Goal: Communication & Community: Share content

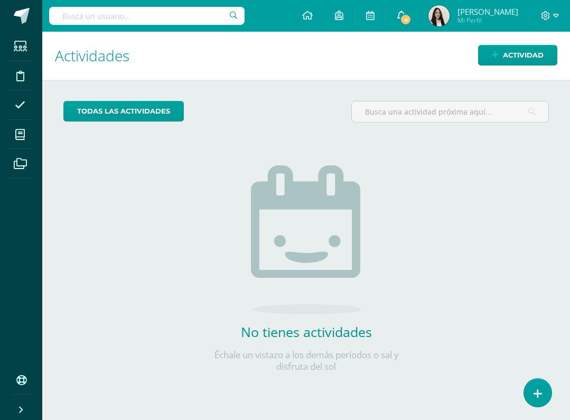
click at [402, 20] on span "4" at bounding box center [406, 20] width 12 height 12
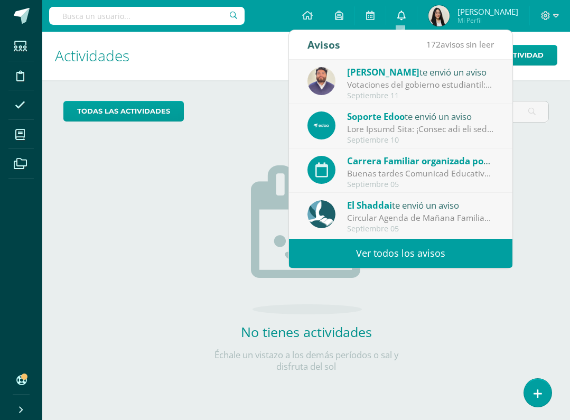
click at [402, 20] on span at bounding box center [401, 16] width 8 height 12
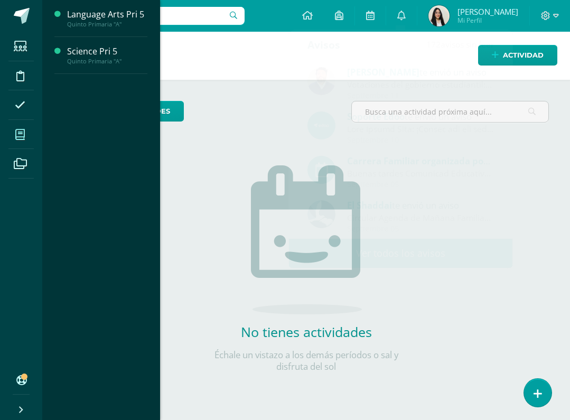
click at [9, 139] on span at bounding box center [20, 134] width 24 height 24
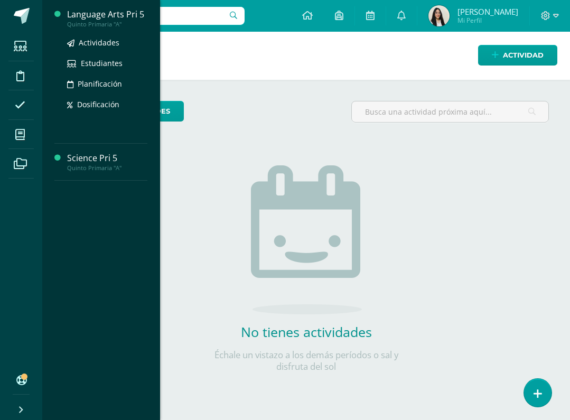
click at [118, 16] on div "Language Arts Pri 5" at bounding box center [107, 14] width 80 height 12
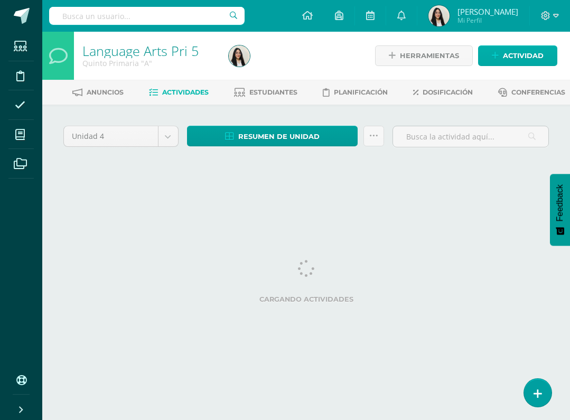
click at [509, 58] on span "Actividad" at bounding box center [523, 56] width 41 height 20
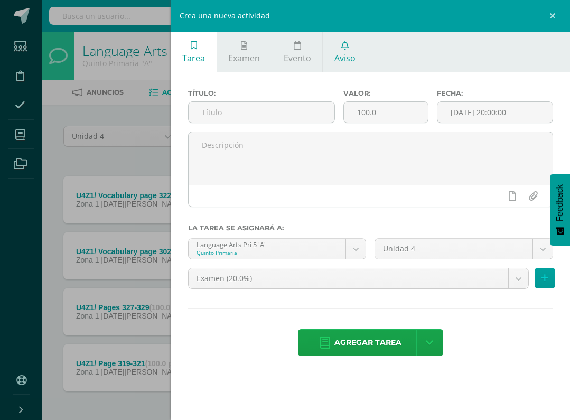
click at [351, 55] on span "Aviso" at bounding box center [344, 58] width 21 height 12
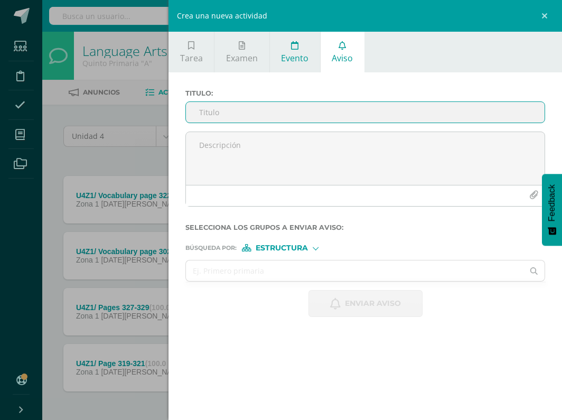
click at [296, 61] on span "Evento" at bounding box center [294, 58] width 27 height 12
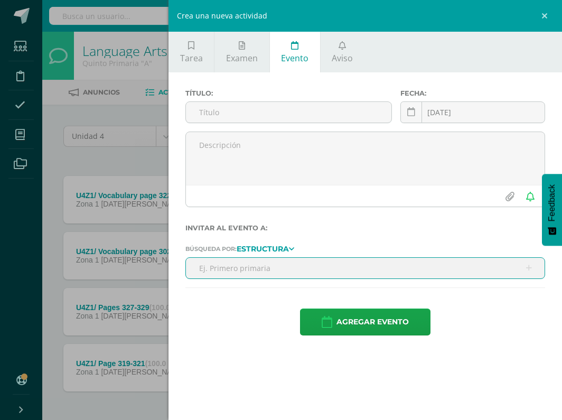
click at [296, 267] on input "text" at bounding box center [365, 268] width 359 height 21
type input "l"
type input "5"
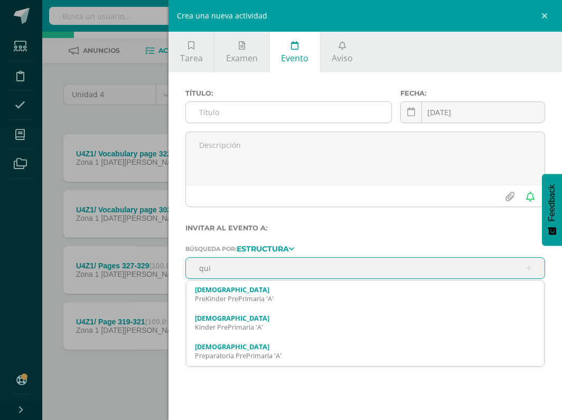
scroll to position [59, 0]
type input "quinto"
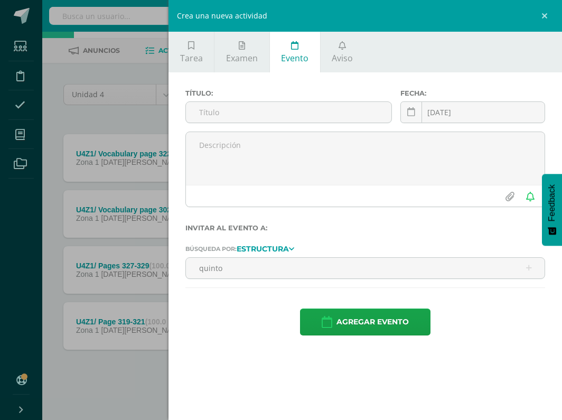
click at [289, 246] on tablet-panel "Estructura" at bounding box center [263, 249] width 52 height 10
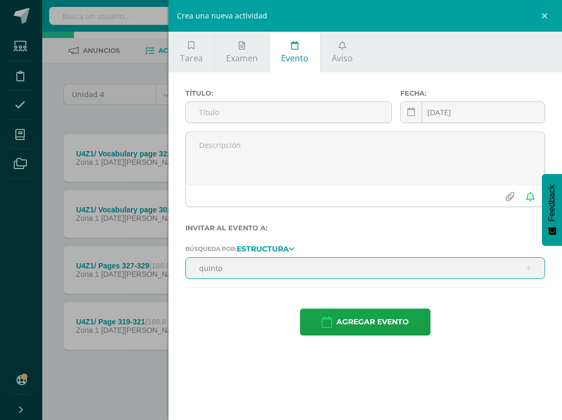
drag, startPoint x: 244, startPoint y: 273, endPoint x: 192, endPoint y: 268, distance: 52.5
click at [192, 269] on input "quinto" at bounding box center [365, 268] width 359 height 21
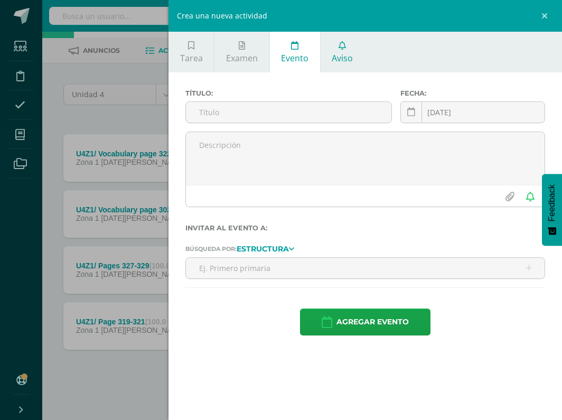
click at [335, 55] on span "Aviso" at bounding box center [342, 58] width 21 height 12
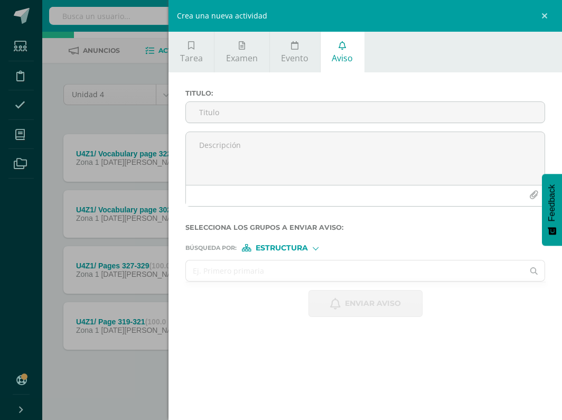
click at [226, 272] on input "text" at bounding box center [354, 270] width 337 height 21
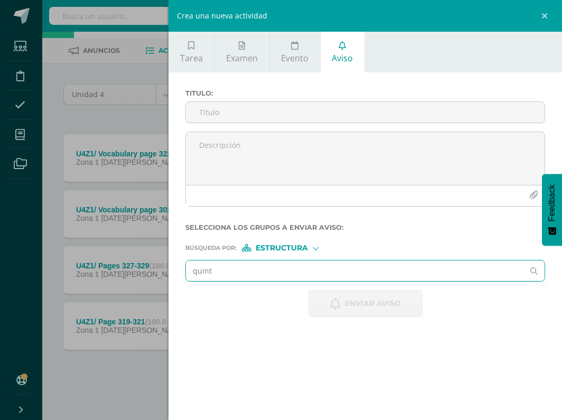
type input "quinto"
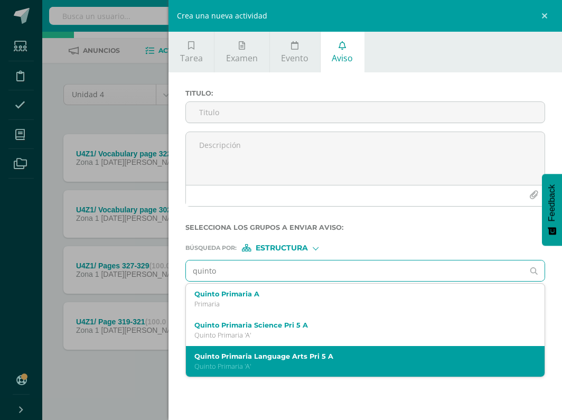
click at [282, 352] on label "Quinto Primaria Language Arts Pri 5 A" at bounding box center [357, 356] width 326 height 8
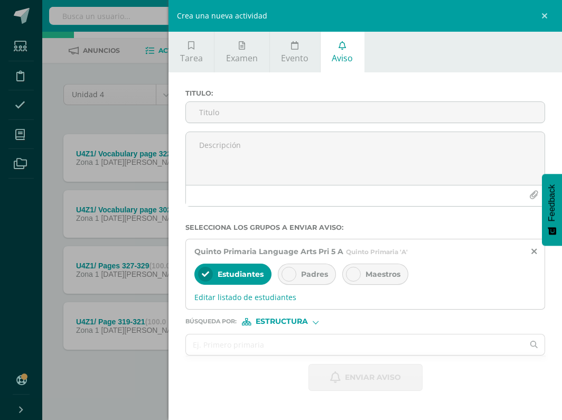
click at [314, 272] on span "Padres" at bounding box center [314, 274] width 27 height 10
click at [359, 274] on div at bounding box center [353, 274] width 15 height 15
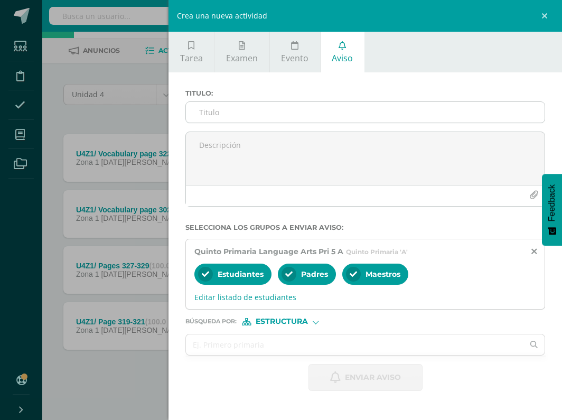
click at [303, 102] on input "Titulo :" at bounding box center [365, 112] width 359 height 21
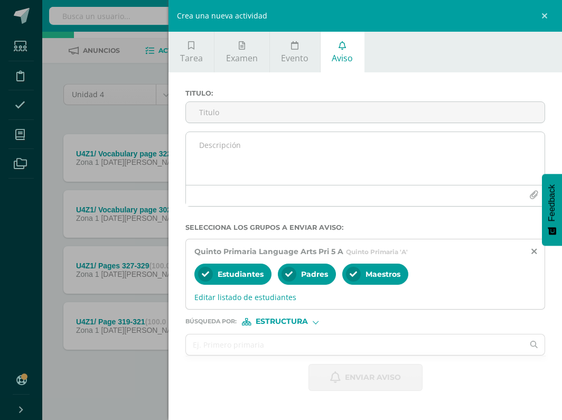
click at [531, 192] on icon "button" at bounding box center [533, 195] width 9 height 9
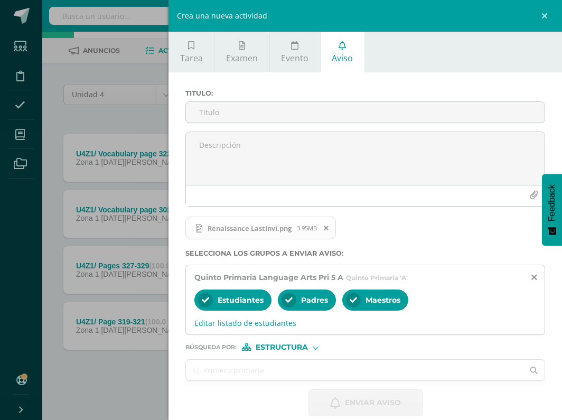
click at [296, 368] on input "text" at bounding box center [354, 370] width 337 height 21
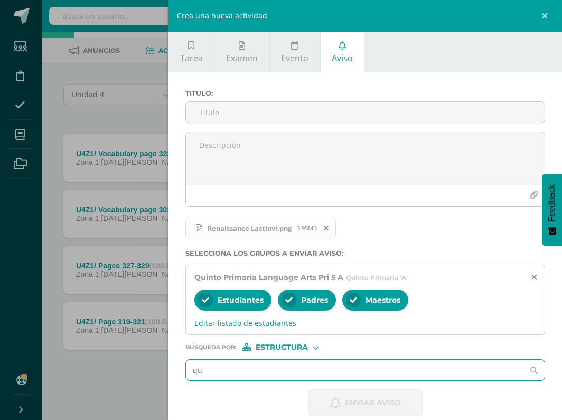
type input "q"
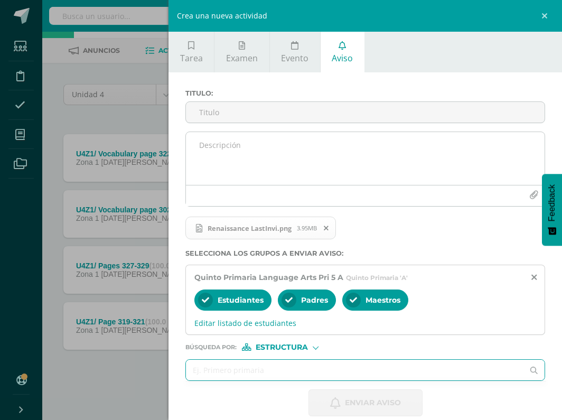
click at [529, 192] on icon "button" at bounding box center [533, 195] width 9 height 9
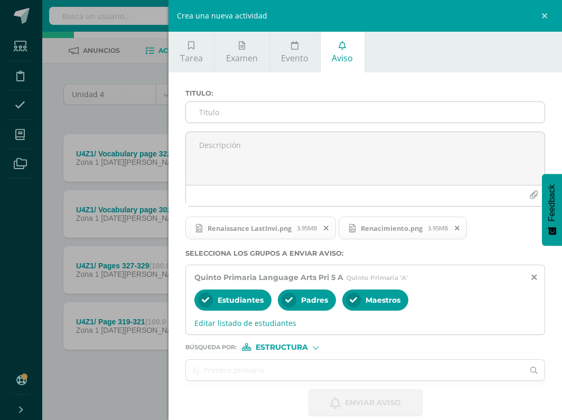
click at [241, 112] on input "Titulo :" at bounding box center [365, 112] width 359 height 21
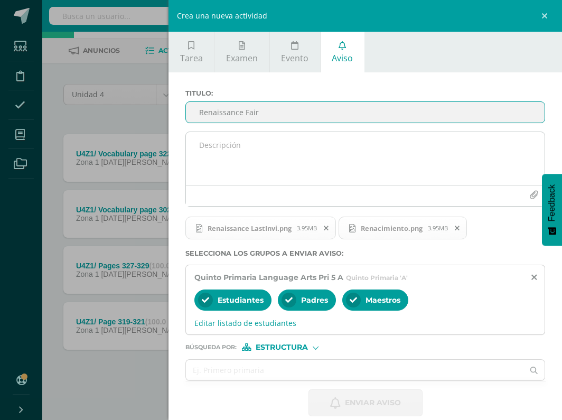
type input "Renaissance Fair"
click at [256, 152] on textarea at bounding box center [365, 158] width 359 height 53
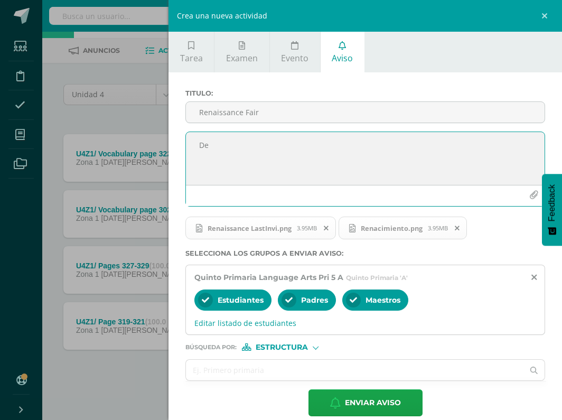
type textarea "D"
type textarea "P"
type textarea "I"
type textarea "Y"
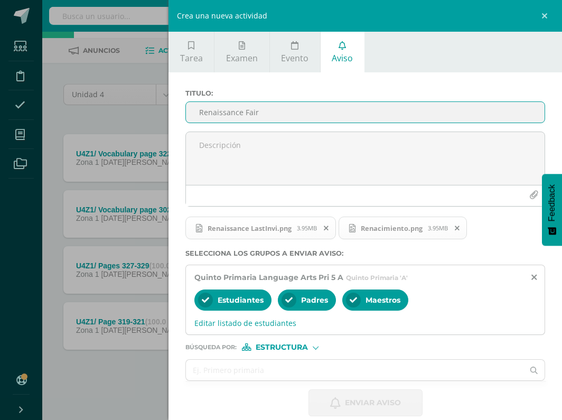
drag, startPoint x: 272, startPoint y: 113, endPoint x: 161, endPoint y: 111, distance: 112.0
click at [161, 111] on div "Crea una nueva actividad Tarea Examen Evento Aviso Título: Valor: 100.0 Fecha: …" at bounding box center [281, 210] width 562 height 420
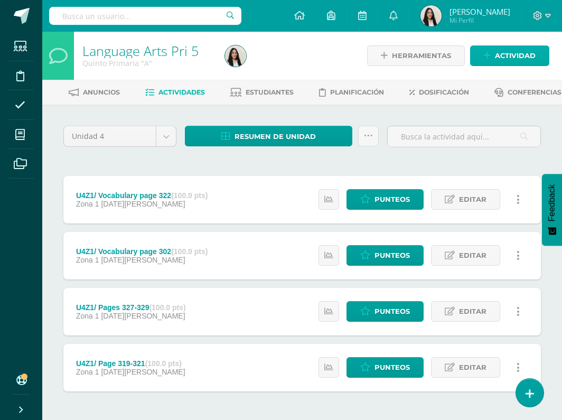
click at [504, 53] on span "Actividad" at bounding box center [515, 56] width 41 height 20
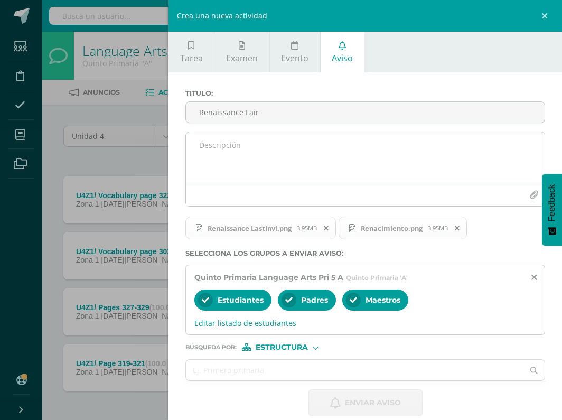
click at [338, 153] on textarea at bounding box center [365, 158] width 359 height 53
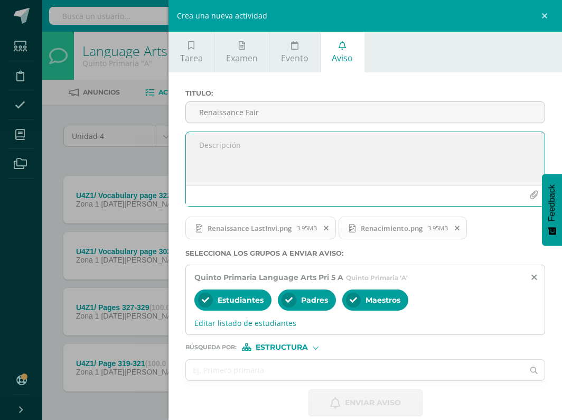
click at [338, 153] on textarea at bounding box center [365, 158] width 359 height 53
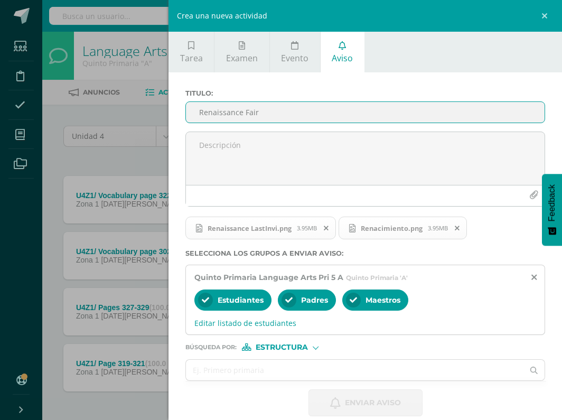
click at [280, 114] on input "Renaissance Fair" at bounding box center [365, 112] width 359 height 21
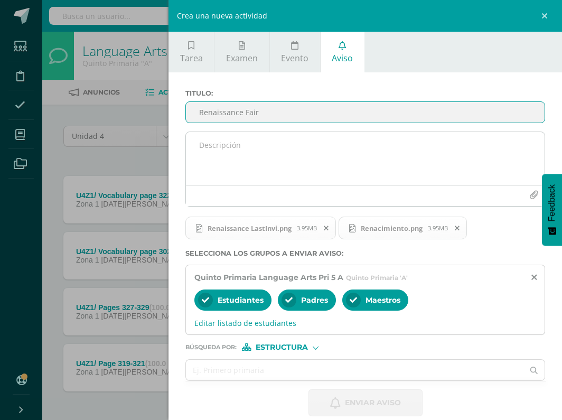
drag, startPoint x: 244, startPoint y: 133, endPoint x: 221, endPoint y: 169, distance: 43.5
click at [221, 169] on textarea at bounding box center [365, 158] width 359 height 53
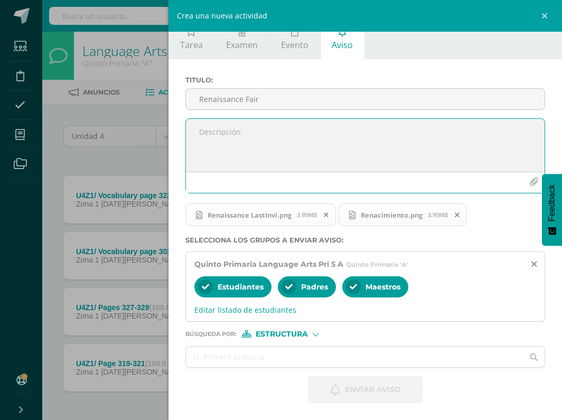
scroll to position [13, 0]
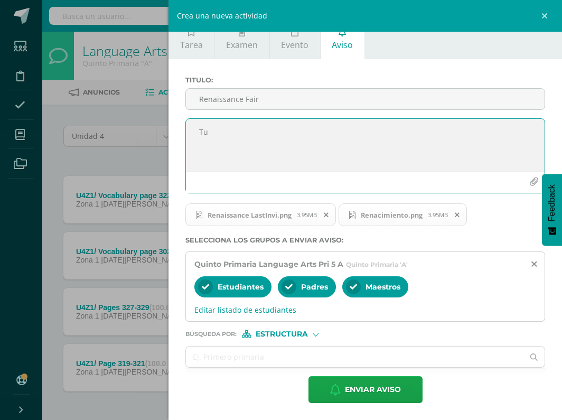
type textarea "T"
drag, startPoint x: 255, startPoint y: 128, endPoint x: 158, endPoint y: 127, distance: 97.2
click at [158, 127] on div "Crea una nueva actividad Tarea Examen Evento Aviso Título: Valor: 100.0 Fecha: …" at bounding box center [281, 210] width 562 height 420
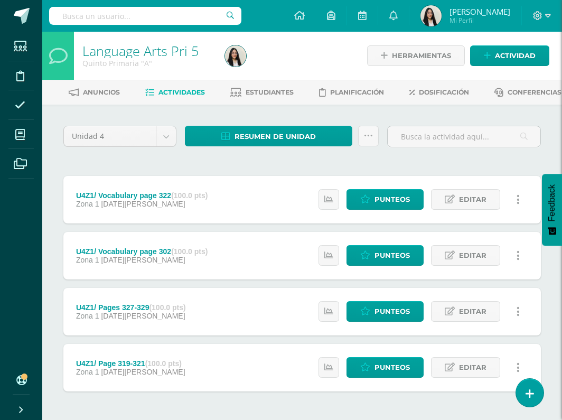
type textarea "Friday 19th"
click at [492, 52] on link "Actividad" at bounding box center [509, 55] width 79 height 21
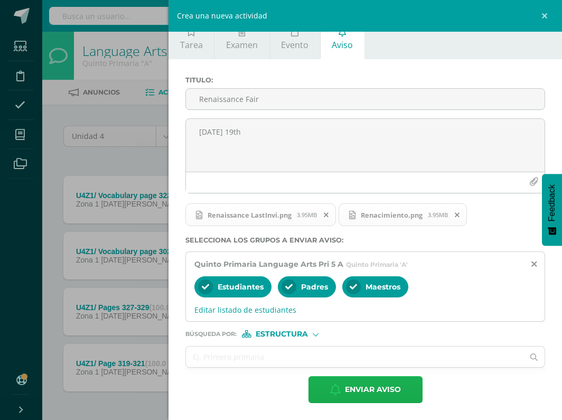
click at [346, 394] on span "Enviar aviso" at bounding box center [373, 389] width 56 height 26
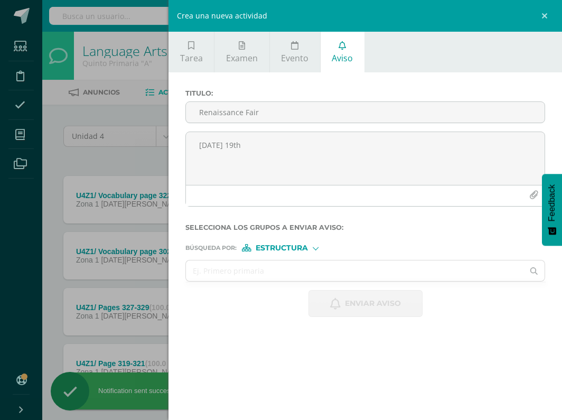
scroll to position [0, 0]
click at [545, 17] on link at bounding box center [546, 16] width 32 height 32
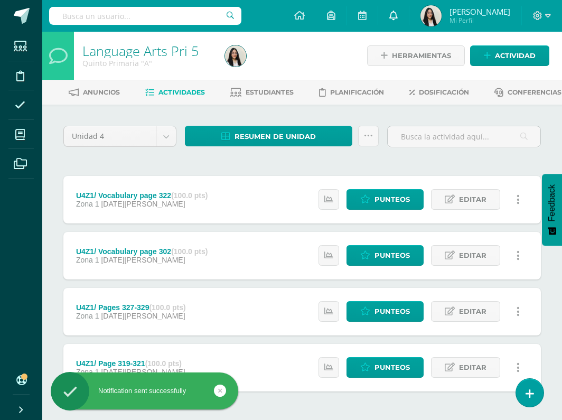
click at [395, 16] on icon at bounding box center [393, 16] width 8 height 10
